Goal: Information Seeking & Learning: Find specific page/section

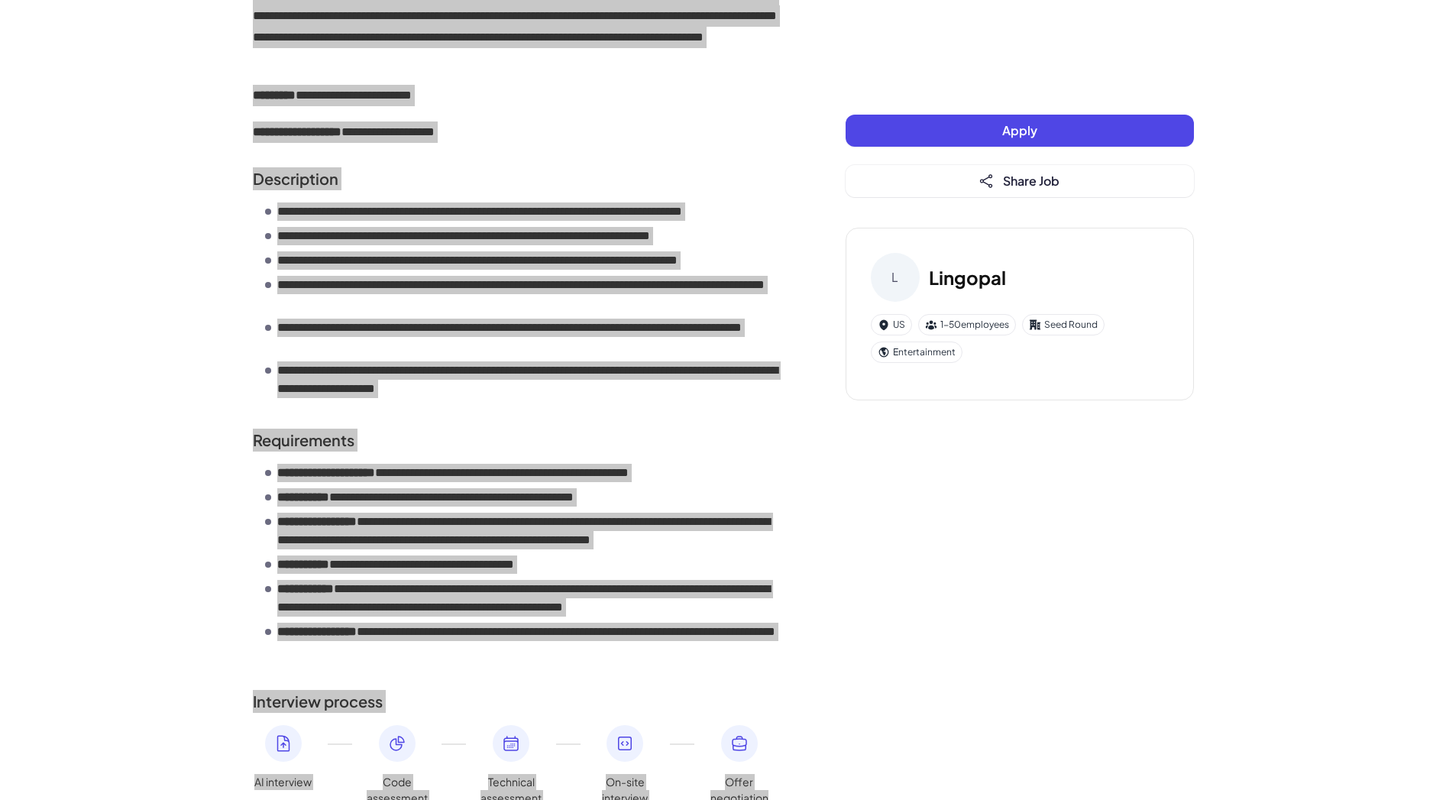
scroll to position [151, 0]
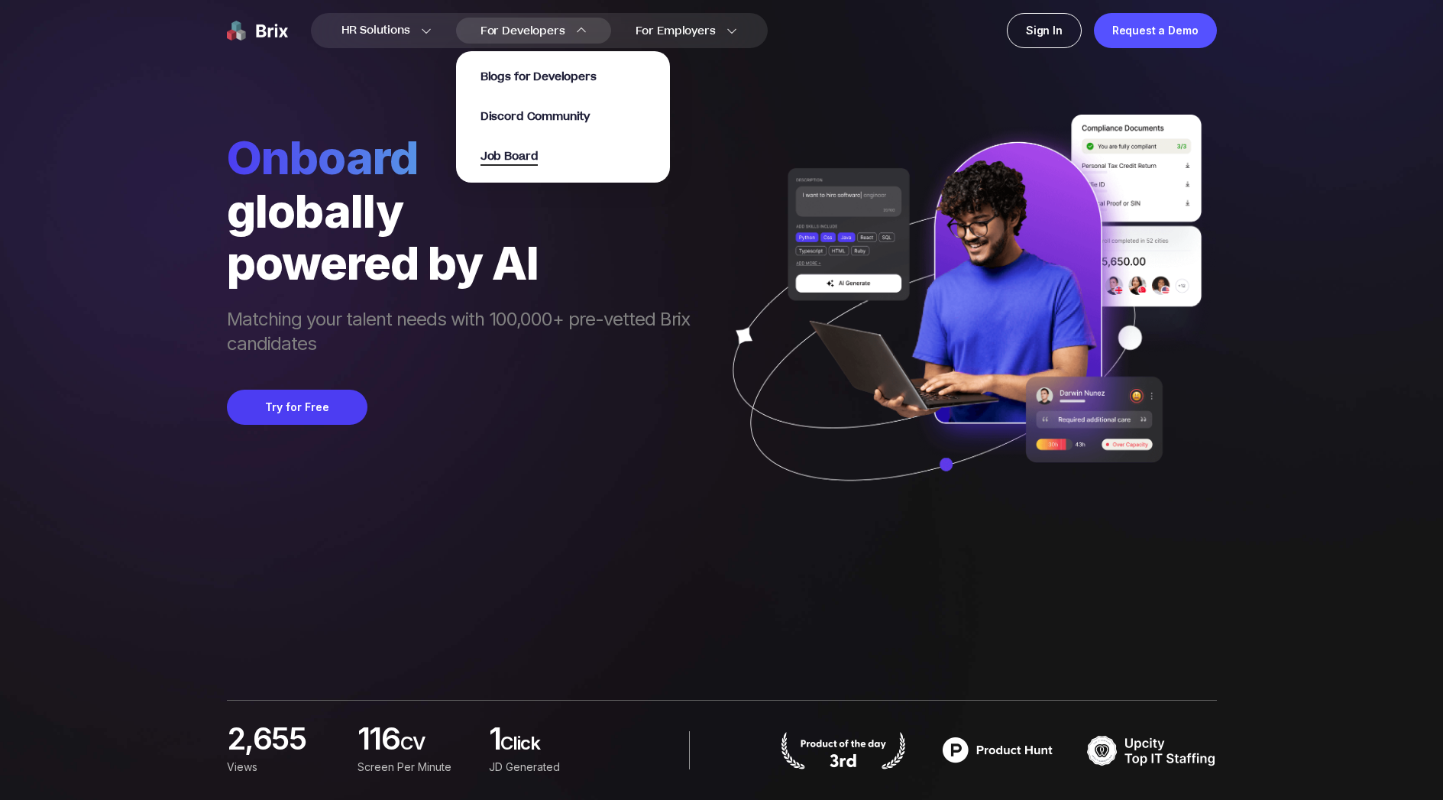
click at [535, 159] on span "Job Board" at bounding box center [509, 157] width 58 height 18
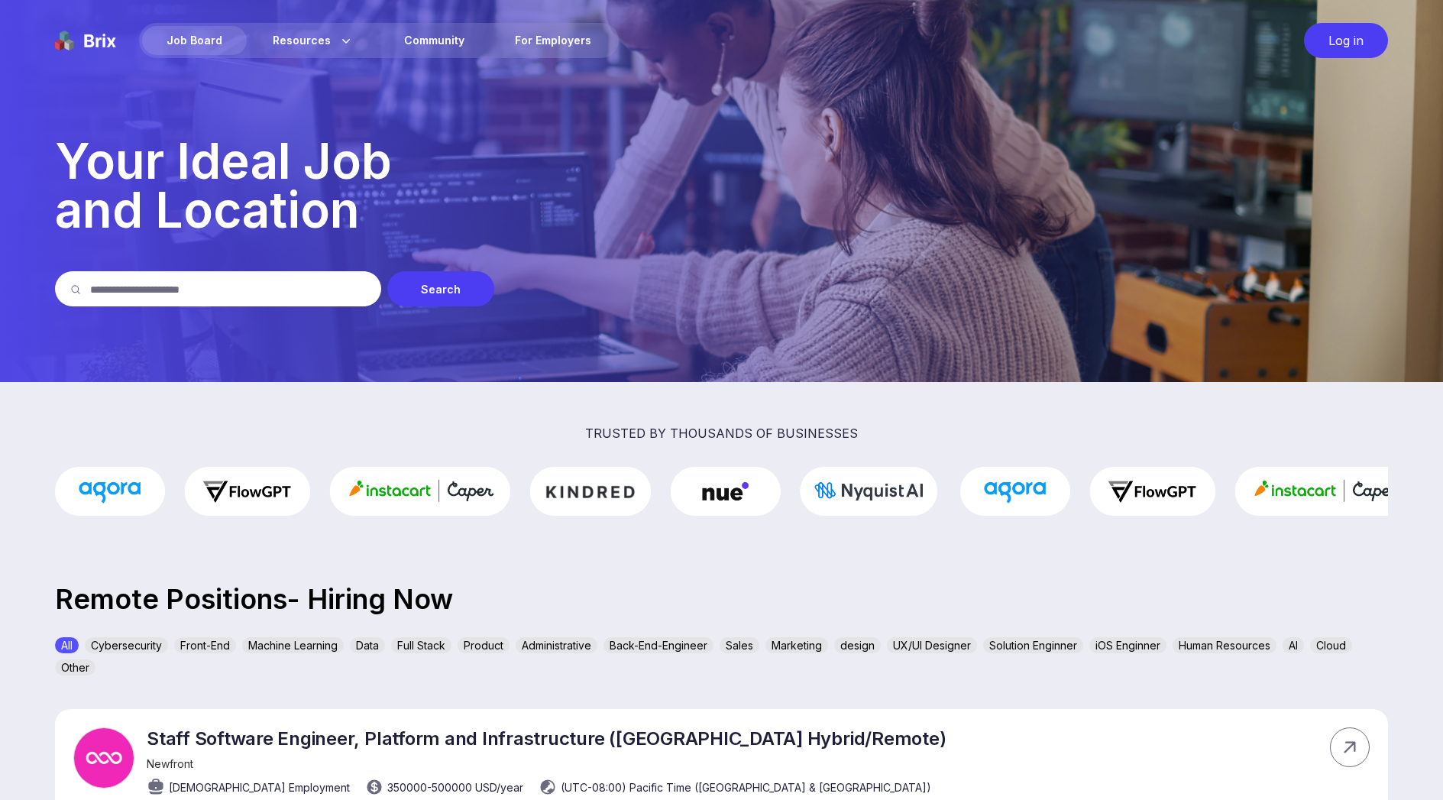
click at [234, 279] on input "text" at bounding box center [228, 288] width 276 height 35
drag, startPoint x: 221, startPoint y: 284, endPoint x: 242, endPoint y: 283, distance: 20.6
click at [221, 284] on input "text" at bounding box center [228, 288] width 276 height 35
type input "**********"
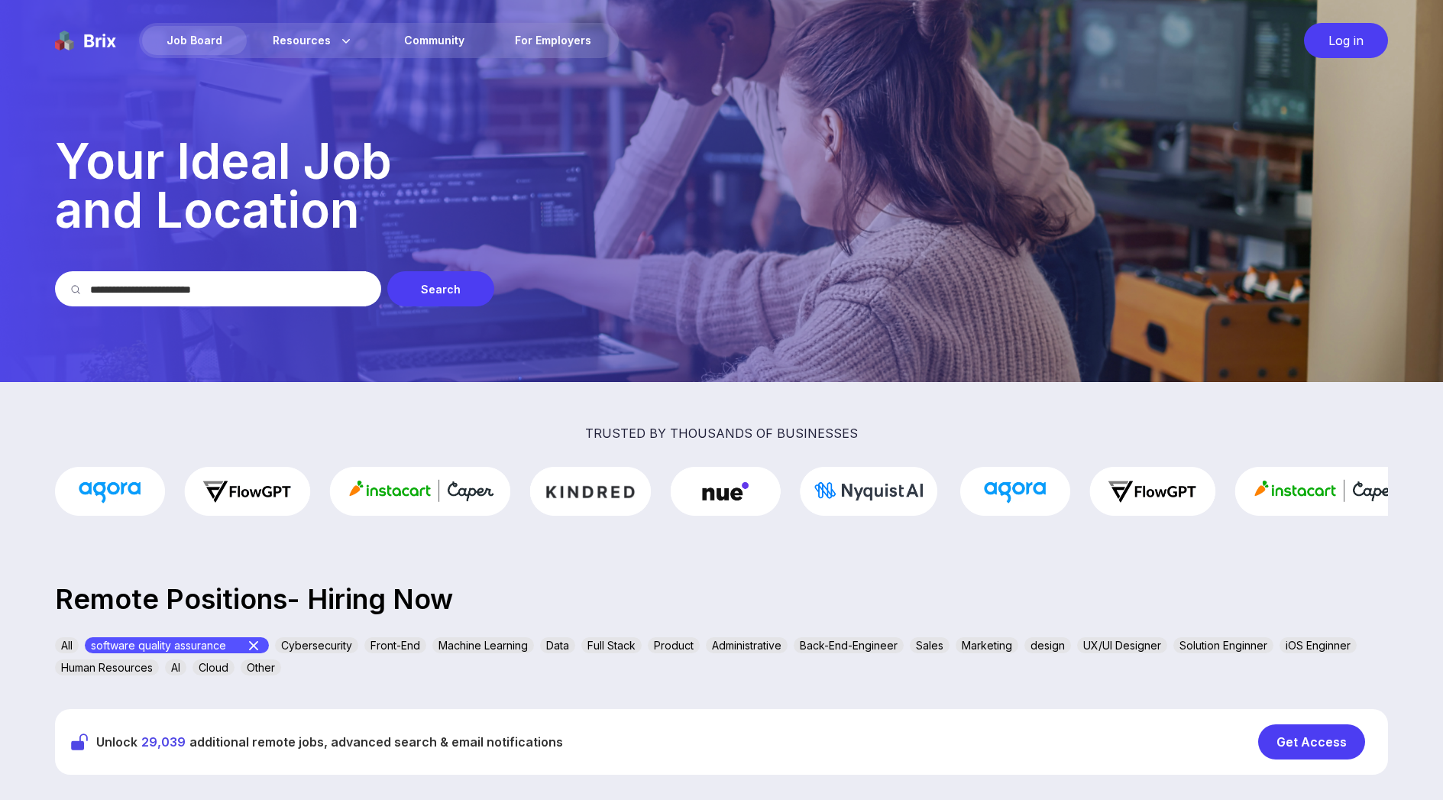
scroll to position [284, 0]
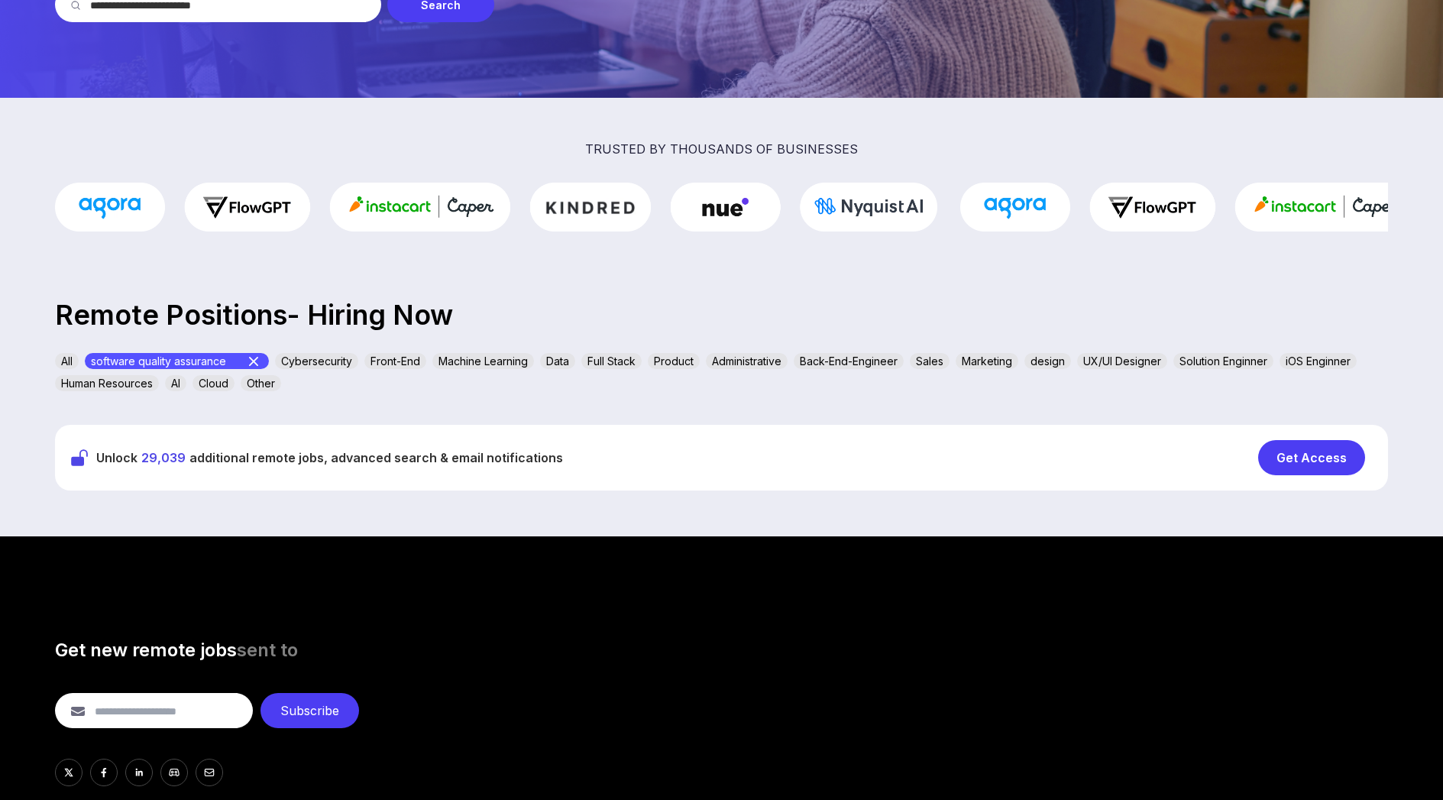
click at [1305, 467] on div "Get Access" at bounding box center [1311, 457] width 107 height 35
click at [1318, 450] on div "Get Access" at bounding box center [1311, 457] width 107 height 35
